Goal: Task Accomplishment & Management: Manage account settings

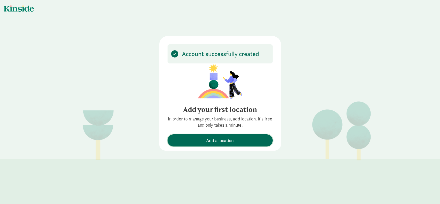
click at [238, 144] on button "Add a location" at bounding box center [220, 140] width 105 height 12
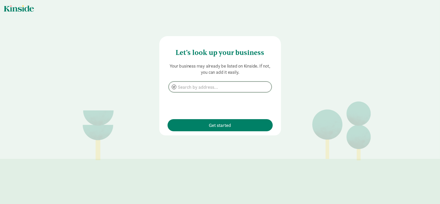
click at [195, 87] on input at bounding box center [220, 87] width 103 height 10
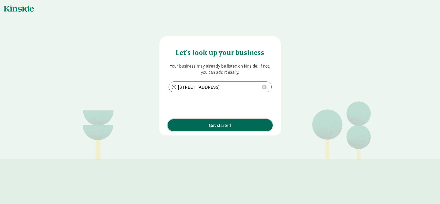
click at [206, 127] on span "Get started" at bounding box center [220, 125] width 100 height 7
type input "17900 41st Pl W, Lynnwood, WA 98037"
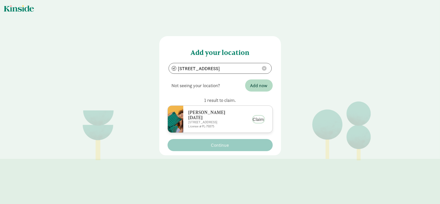
click at [254, 119] on button "Claim" at bounding box center [258, 119] width 11 height 7
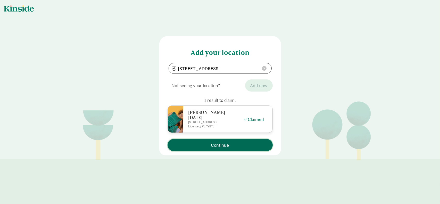
click at [234, 140] on button "Continue" at bounding box center [220, 145] width 105 height 12
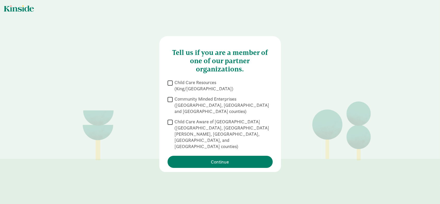
click at [170, 83] on input "Child Care Resources (King/Pierce County)" at bounding box center [170, 82] width 5 height 7
checkbox input "true"
click at [169, 96] on input "Community Minded Enterprises (Spokane, Benton and Franklin counties)" at bounding box center [170, 99] width 5 height 7
checkbox input "true"
click at [170, 85] on input "Child Care Resources (King/Pierce County)" at bounding box center [170, 82] width 5 height 7
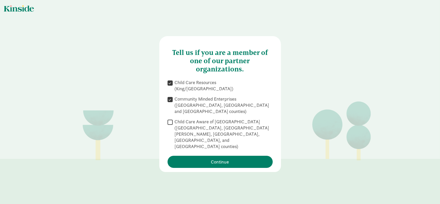
checkbox input "false"
click at [169, 96] on input "Community Minded Enterprises (Spokane, Benton and Franklin counties)" at bounding box center [170, 99] width 5 height 7
checkbox input "false"
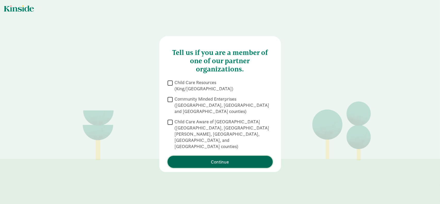
click at [202, 158] on span "Continue" at bounding box center [220, 161] width 100 height 7
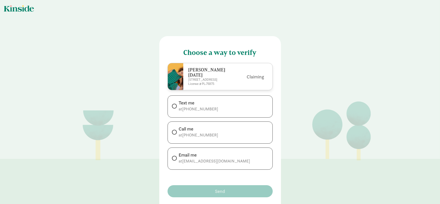
click at [195, 150] on div "Email me at rajakouttainay@gmail.com" at bounding box center [220, 158] width 105 height 22
click at [174, 156] on span at bounding box center [174, 158] width 5 height 5
click at [174, 156] on input "Email me at rajakouttainay@gmail.com" at bounding box center [173, 157] width 3 height 3
radio input "true"
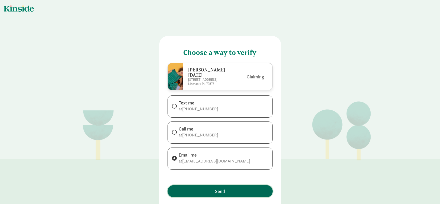
click at [206, 188] on span "Send" at bounding box center [220, 191] width 100 height 7
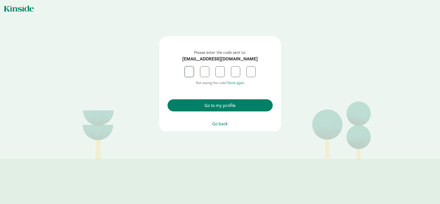
click at [185, 74] on input "text" at bounding box center [189, 71] width 9 height 10
drag, startPoint x: 188, startPoint y: 71, endPoint x: 184, endPoint y: 77, distance: 7.1
click at [188, 71] on input "text" at bounding box center [189, 71] width 9 height 10
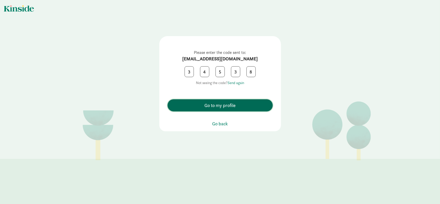
click at [240, 105] on span "Go to my profile" at bounding box center [220, 105] width 100 height 7
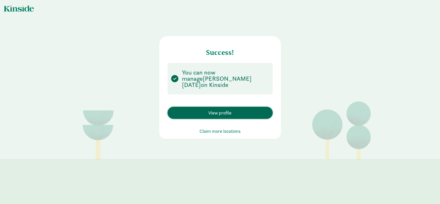
drag, startPoint x: 208, startPoint y: 108, endPoint x: 204, endPoint y: 107, distance: 3.9
click at [208, 109] on span "View profile" at bounding box center [219, 112] width 23 height 7
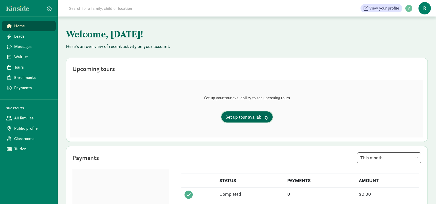
click at [248, 120] on span "Set up tour availability" at bounding box center [246, 116] width 43 height 7
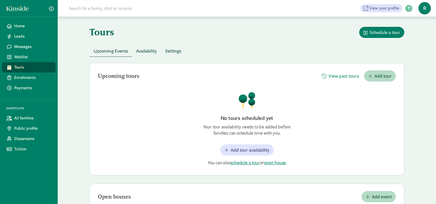
click at [154, 51] on span "Availability" at bounding box center [146, 50] width 21 height 7
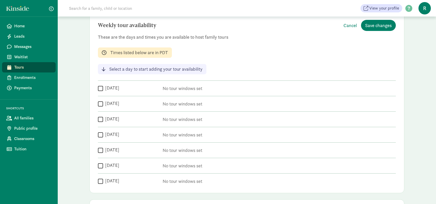
scroll to position [26, 0]
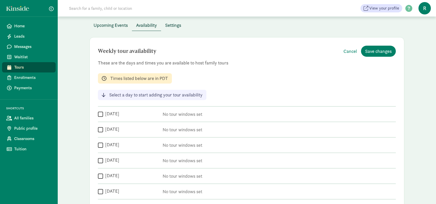
click at [101, 114] on input "Monday" at bounding box center [100, 114] width 5 height 7
checkbox input "true"
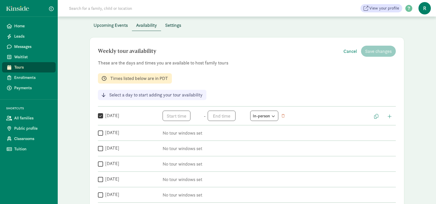
click at [99, 132] on input "Tuesday" at bounding box center [100, 132] width 5 height 7
checkbox input "true"
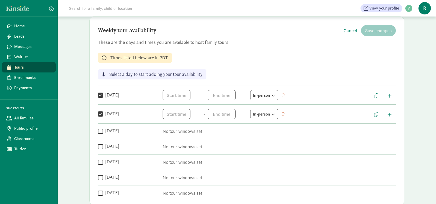
scroll to position [52, 0]
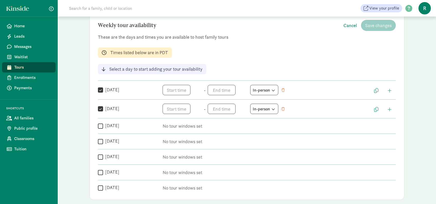
click at [100, 127] on input "Wednesday" at bounding box center [100, 125] width 5 height 7
checkbox input "true"
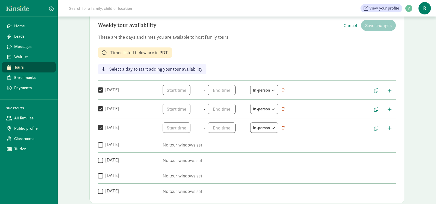
click at [102, 144] on input "Thursday" at bounding box center [100, 144] width 5 height 7
checkbox input "true"
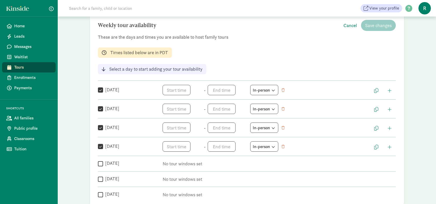
click at [101, 162] on input "Friday" at bounding box center [100, 163] width 5 height 7
checkbox input "true"
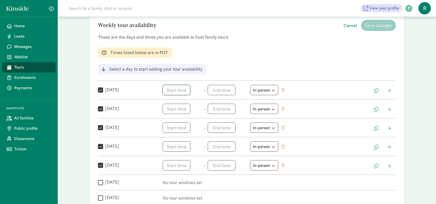
click at [172, 90] on span "h 12 1 2 3 4 5 6 7 8 9 10 11 mm 00 05 10 15 20 25 30 35 40 45 50 55 a am pm" at bounding box center [182, 90] width 39 height 10
click at [169, 123] on li "7" at bounding box center [170, 125] width 15 height 10
type input "7:mm a"
click at [186, 91] on div at bounding box center [218, 102] width 436 height 204
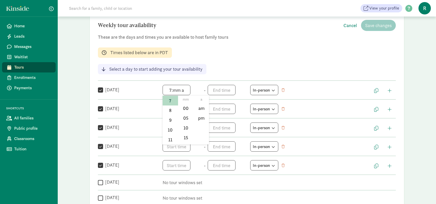
drag, startPoint x: 185, startPoint y: 90, endPoint x: 178, endPoint y: 87, distance: 8.2
click at [178, 87] on span "7:mm a h 12 1 2 3 4 5 6 7 8 9 10 11 mm 00 05 10 15 20 25 30 35 40 45 50 55 a am…" at bounding box center [182, 90] width 39 height 10
click at [170, 100] on li "7" at bounding box center [170, 101] width 15 height 10
click at [217, 93] on div at bounding box center [218, 102] width 436 height 204
click at [217, 91] on span "h 12 1 2 3 4 5 6 7 8 9 10 11 mm 00 05 10 15 20 25 30 35 40 45 50 55 a am pm" at bounding box center [227, 90] width 39 height 10
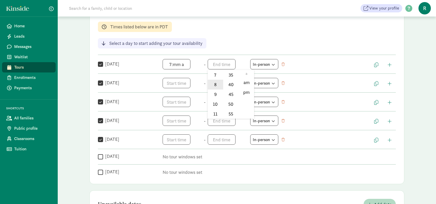
click at [212, 86] on li "8" at bounding box center [215, 85] width 15 height 10
type input "8:mm a"
click at [244, 51] on div at bounding box center [218, 102] width 436 height 204
click at [182, 81] on span "h 12 1 2 3 4 5 6 7 8 9 10 11 mm 00 05 10 15 20 25 30 35 40 45 50 55 a am pm" at bounding box center [182, 83] width 39 height 10
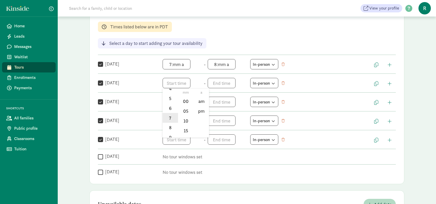
click at [172, 116] on li "7" at bounding box center [170, 118] width 15 height 10
type input "7:mm a"
click at [228, 87] on div at bounding box center [218, 102] width 436 height 204
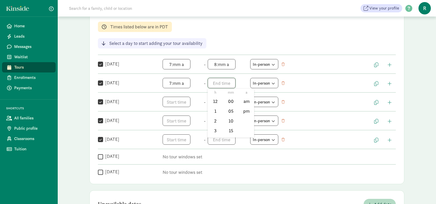
click at [227, 85] on span "h 12 1 2 3 4 5 6 7 8 9 10 11 mm 00 05 10 15 20 25 30 35 40 45 50 55 a am pm" at bounding box center [227, 83] width 39 height 10
click at [216, 125] on li "8" at bounding box center [215, 128] width 15 height 10
click at [231, 83] on div at bounding box center [218, 102] width 436 height 204
click at [231, 83] on span "8:mm a h 12 1 2 3 4 5 6 7 8 9 10 11 mm 00 05 10 15 20 25 30 35 40 45 50 55 a am…" at bounding box center [227, 83] width 39 height 10
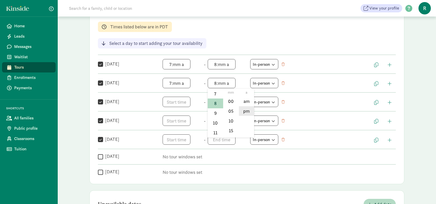
click at [245, 109] on li "pm" at bounding box center [246, 111] width 15 height 10
type input "8:mm pm"
click at [230, 64] on div at bounding box center [218, 102] width 436 height 204
click at [230, 65] on span "8:mm a h 12 1 2 3 4 5 6 7 8 9 10 11 mm 00 05 10 15 20 25 30 35 40 45 50 55 a am…" at bounding box center [227, 64] width 39 height 10
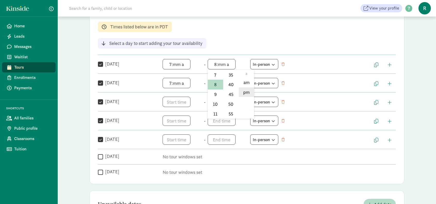
click at [247, 89] on li "pm" at bounding box center [246, 92] width 15 height 10
type input "8:mm pm"
click at [180, 99] on div at bounding box center [218, 102] width 436 height 204
click at [179, 100] on span "h 12 1 2 3 4 5 6 7 8 9 10 11 mm 00 05 10 15 20 25 30 35 40 45 50 55 a am pm" at bounding box center [182, 102] width 39 height 10
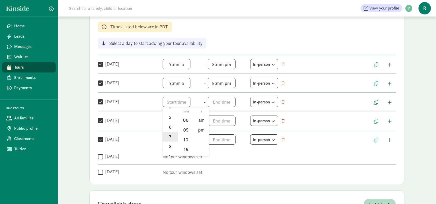
click at [172, 140] on li "7" at bounding box center [170, 137] width 15 height 10
type input "7:mm a"
click at [142, 105] on div at bounding box center [218, 102] width 436 height 204
click at [175, 124] on span "h 12 1 2 3 4 5 6 7 8 9 10 11 mm 00 05 10 15 20 25 30 35 40 45 50 55 a am pm" at bounding box center [182, 120] width 39 height 10
click at [172, 154] on li "7" at bounding box center [170, 155] width 15 height 10
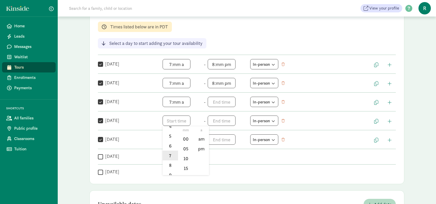
type input "7:mm a"
click at [153, 127] on div at bounding box center [218, 102] width 436 height 204
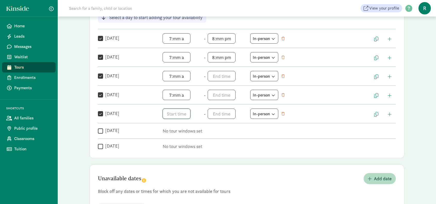
click at [175, 113] on span "h 12 1 2 3 4 5 6 7 8 9 10 11 mm 00 05 10 15 20 25 30 35 40 45 50 55 a am pm" at bounding box center [182, 113] width 39 height 10
click at [171, 148] on li "7" at bounding box center [170, 149] width 15 height 10
type input "7:mm a"
drag, startPoint x: 147, startPoint y: 111, endPoint x: 170, endPoint y: 110, distance: 22.4
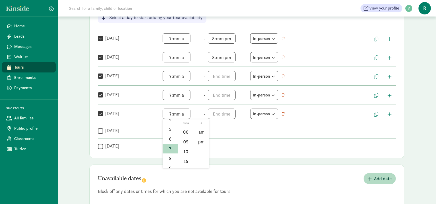
click at [147, 111] on div at bounding box center [218, 102] width 436 height 204
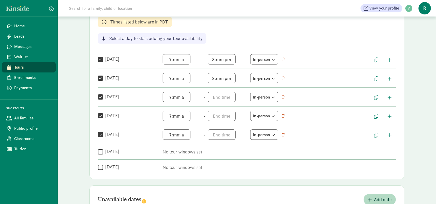
scroll to position [77, 0]
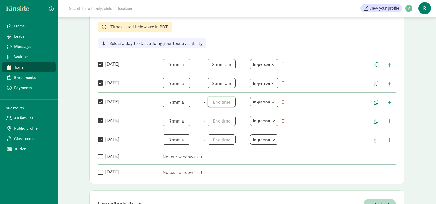
click at [218, 99] on span "h 12 1 2 3 4 5 6 7 8 9 10 11 mm 00 05 10 15 20 25 30 35 40 45 50 55 a am pm" at bounding box center [227, 102] width 39 height 10
click at [217, 146] on li "8" at bounding box center [215, 146] width 15 height 10
click at [247, 127] on li "pm" at bounding box center [246, 130] width 15 height 10
type input "8:mm pm"
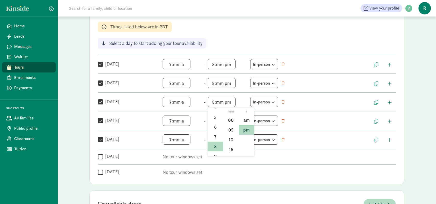
click at [202, 113] on div at bounding box center [218, 102] width 436 height 204
click at [216, 119] on span "h 12 1 2 3 4 5 6 7 8 9 10 11 mm 00 05 10 15 20 25 30 35 40 45 50 55 a am pm" at bounding box center [227, 120] width 39 height 10
click at [218, 164] on li "8" at bounding box center [215, 167] width 15 height 10
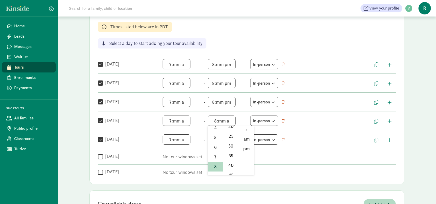
drag, startPoint x: 200, startPoint y: 122, endPoint x: 236, endPoint y: 122, distance: 36.3
click at [200, 122] on div at bounding box center [218, 102] width 436 height 204
click at [230, 121] on span "8:mm a h 12 1 2 3 4 5 6 7 8 9 10 11 mm 00 05 10 15 20 25 30 35 40 45 50 55 a am…" at bounding box center [227, 120] width 39 height 10
click at [248, 147] on li "pm" at bounding box center [246, 149] width 15 height 10
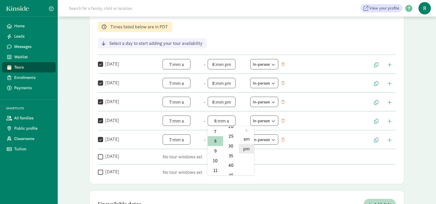
type input "8:mm pm"
click at [206, 132] on div at bounding box center [218, 102] width 436 height 204
click at [213, 138] on span "h 12 1 2 3 4 5 6 7 8 9 10 11 mm 00 05 10 15 20 25 30 35 40 45 50 55 a am pm" at bounding box center [227, 139] width 39 height 10
click at [216, 164] on li "8" at bounding box center [215, 160] width 15 height 10
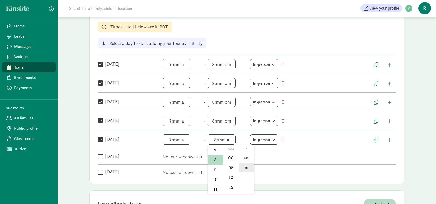
click at [250, 166] on li "pm" at bounding box center [246, 168] width 15 height 10
type input "8:mm pm"
click at [274, 168] on div at bounding box center [218, 102] width 436 height 204
click at [273, 141] on div "In-person" at bounding box center [264, 139] width 23 height 7
click at [273, 141] on icon at bounding box center [273, 139] width 4 height 3
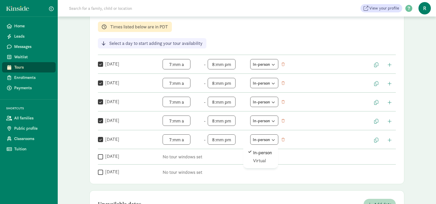
click at [288, 162] on div "Weekly tour availability Cancel Save changes These are the days and times you a…" at bounding box center [246, 85] width 315 height 198
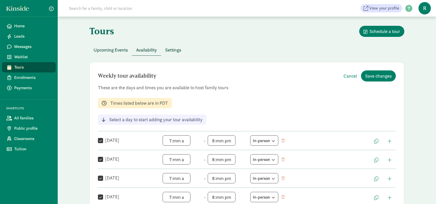
scroll to position [0, 0]
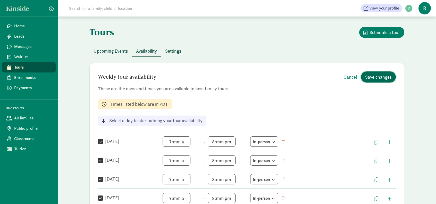
click at [386, 80] on span "Save changes" at bounding box center [378, 76] width 27 height 7
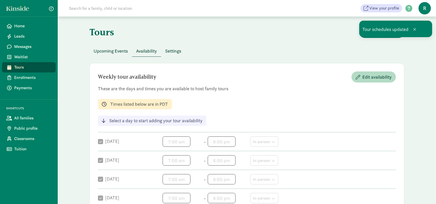
click at [110, 53] on span "Upcoming Events" at bounding box center [111, 50] width 34 height 7
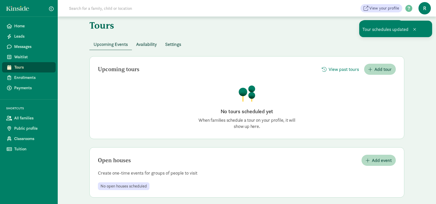
scroll to position [10, 0]
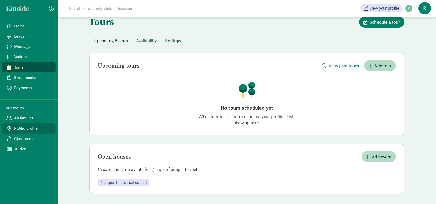
click at [31, 125] on span "Public profile" at bounding box center [32, 128] width 37 height 6
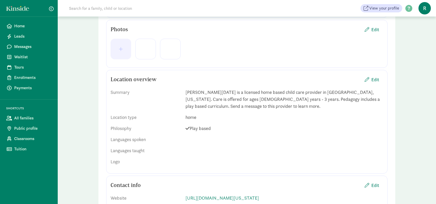
scroll to position [129, 0]
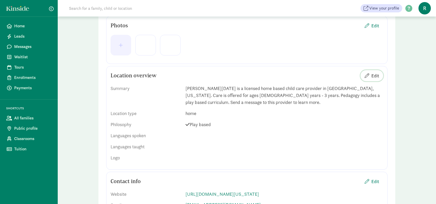
click at [375, 73] on span "Edit" at bounding box center [375, 75] width 8 height 7
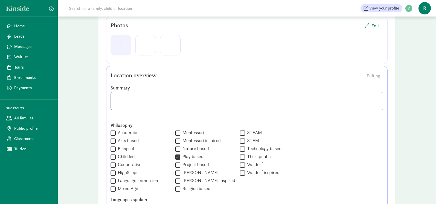
scroll to position [0, 0]
drag, startPoint x: 296, startPoint y: 104, endPoint x: 95, endPoint y: 83, distance: 201.6
paste textarea "I provide a safe, nurturing, and educational in-home child care environment for…"
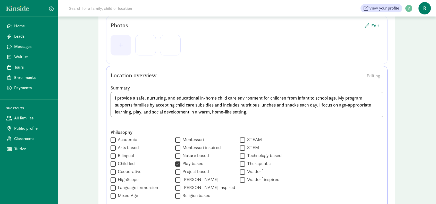
type textarea "I provide a safe, nurturing, and educational in-home child care environment for…"
click at [290, 140] on div "Philosophy  Academic  Arts based  Bilingual  Child led  Cooperative  High…" at bounding box center [247, 164] width 273 height 70
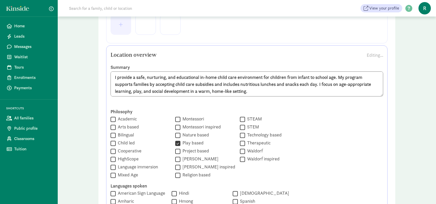
scroll to position [155, 0]
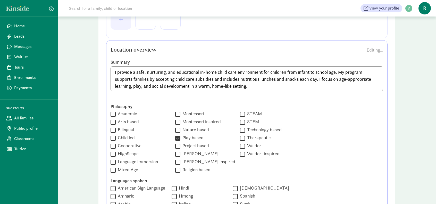
click at [115, 113] on input "Academic" at bounding box center [113, 114] width 5 height 7
checkbox input "true"
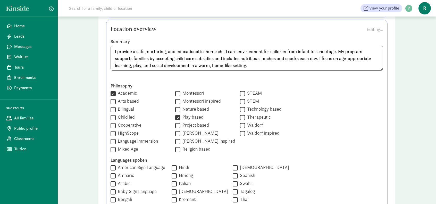
scroll to position [180, 0]
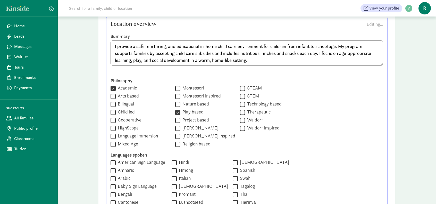
click at [112, 98] on input "Arts based" at bounding box center [113, 96] width 5 height 7
checkbox input "true"
click at [175, 103] on input "Nature based" at bounding box center [177, 104] width 5 height 7
checkbox input "true"
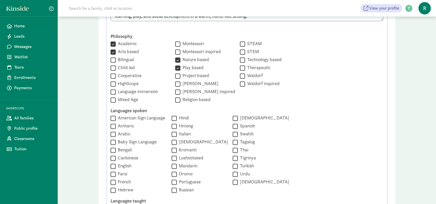
scroll to position [232, 0]
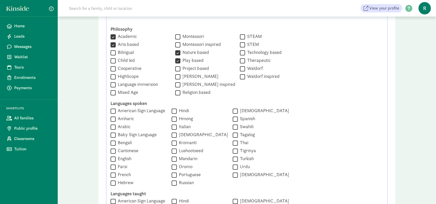
click at [112, 160] on input "English" at bounding box center [113, 158] width 5 height 7
checkbox input "true"
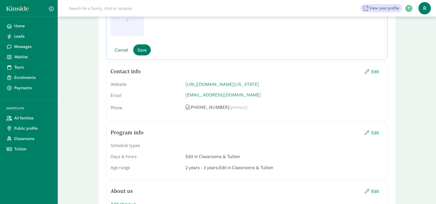
scroll to position [541, 0]
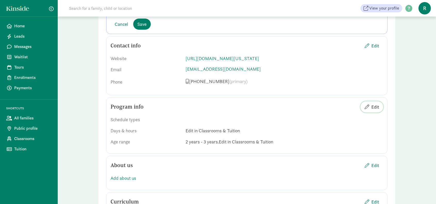
click at [372, 110] on span "Edit" at bounding box center [375, 106] width 8 height 7
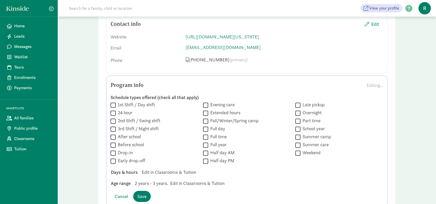
scroll to position [567, 0]
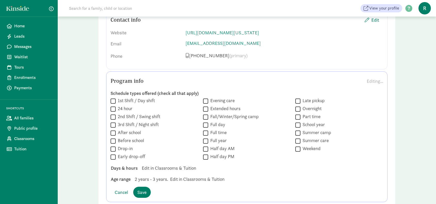
click at [112, 112] on input "24 hour" at bounding box center [113, 108] width 5 height 7
checkbox input "true"
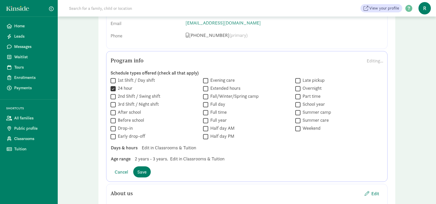
scroll to position [593, 0]
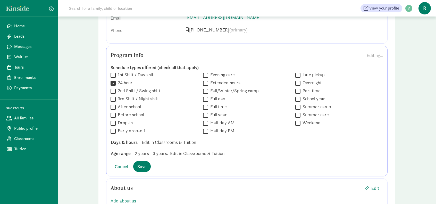
click at [205, 79] on input "Evening care" at bounding box center [205, 75] width 5 height 7
checkbox input "true"
click at [205, 103] on input "Full day" at bounding box center [205, 99] width 5 height 7
checkbox input "true"
click at [205, 111] on input "Full time" at bounding box center [205, 107] width 5 height 7
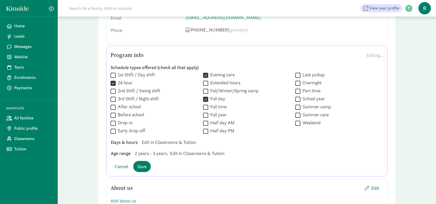
checkbox input "true"
click at [205, 119] on input "Full year" at bounding box center [205, 115] width 5 height 7
checkbox input "true"
click at [205, 127] on input "Half day AM" at bounding box center [205, 123] width 5 height 7
checkbox input "true"
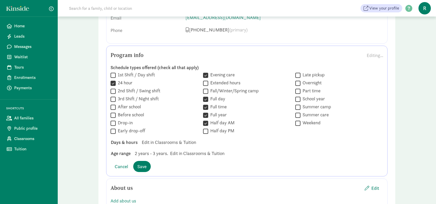
click at [207, 135] on input "Half day PM" at bounding box center [205, 131] width 5 height 7
checkbox input "true"
click at [297, 87] on input "Overnight" at bounding box center [297, 83] width 5 height 7
checkbox input "true"
click at [138, 170] on span "Save" at bounding box center [141, 166] width 9 height 7
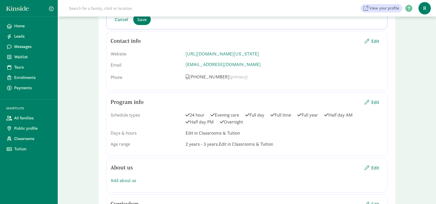
scroll to position [541, 0]
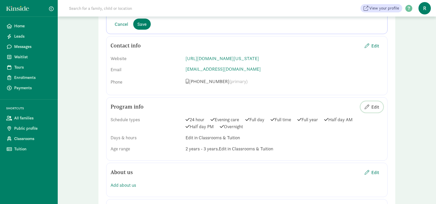
click at [375, 110] on span "Edit" at bounding box center [375, 106] width 8 height 7
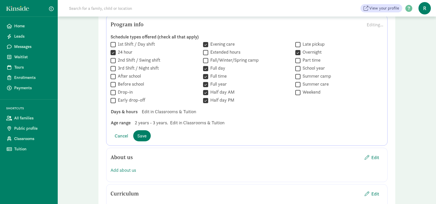
scroll to position [618, 0]
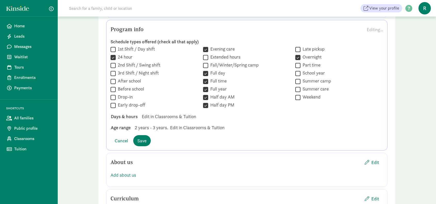
click at [115, 109] on input "Early drop-off" at bounding box center [113, 105] width 5 height 7
checkbox input "true"
click at [113, 101] on input "Drop-in" at bounding box center [113, 97] width 5 height 7
checkbox input "true"
click at [113, 93] on input "Before school" at bounding box center [113, 89] width 5 height 7
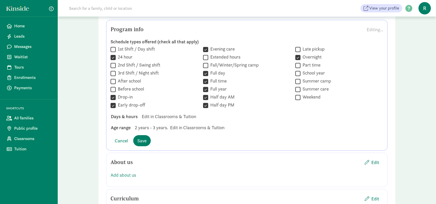
checkbox input "true"
click at [114, 85] on input "After school" at bounding box center [113, 81] width 5 height 7
checkbox input "true"
click at [112, 77] on input "3rd Shift / Night shift" at bounding box center [113, 73] width 5 height 7
checkbox input "true"
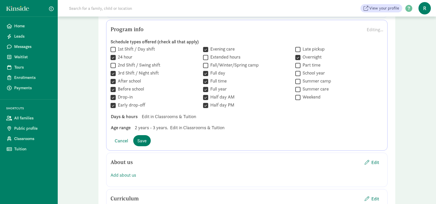
click at [112, 69] on input "2nd Shift / Swing shift" at bounding box center [113, 65] width 5 height 7
checkbox input "true"
click at [298, 77] on input "School year" at bounding box center [297, 73] width 5 height 7
checkbox input "true"
click at [298, 69] on input "Part time" at bounding box center [297, 65] width 5 height 7
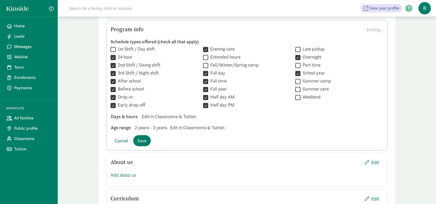
checkbox input "true"
click at [113, 53] on input "1st Shift / Day shift" at bounding box center [113, 49] width 5 height 7
checkbox input "true"
click at [145, 144] on span "Save" at bounding box center [141, 140] width 9 height 7
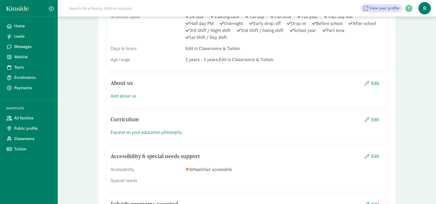
scroll to position [670, 0]
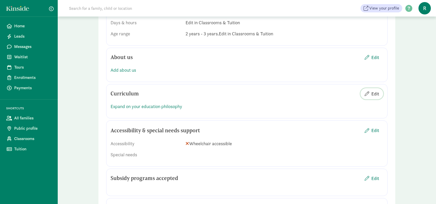
click at [375, 97] on span "Edit" at bounding box center [375, 93] width 8 height 7
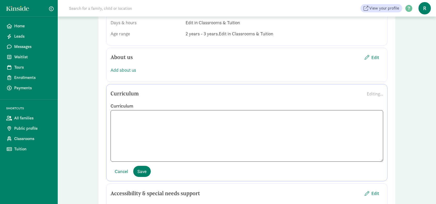
click at [32, 137] on span "Classrooms" at bounding box center [32, 139] width 37 height 6
